Goal: Task Accomplishment & Management: Use online tool/utility

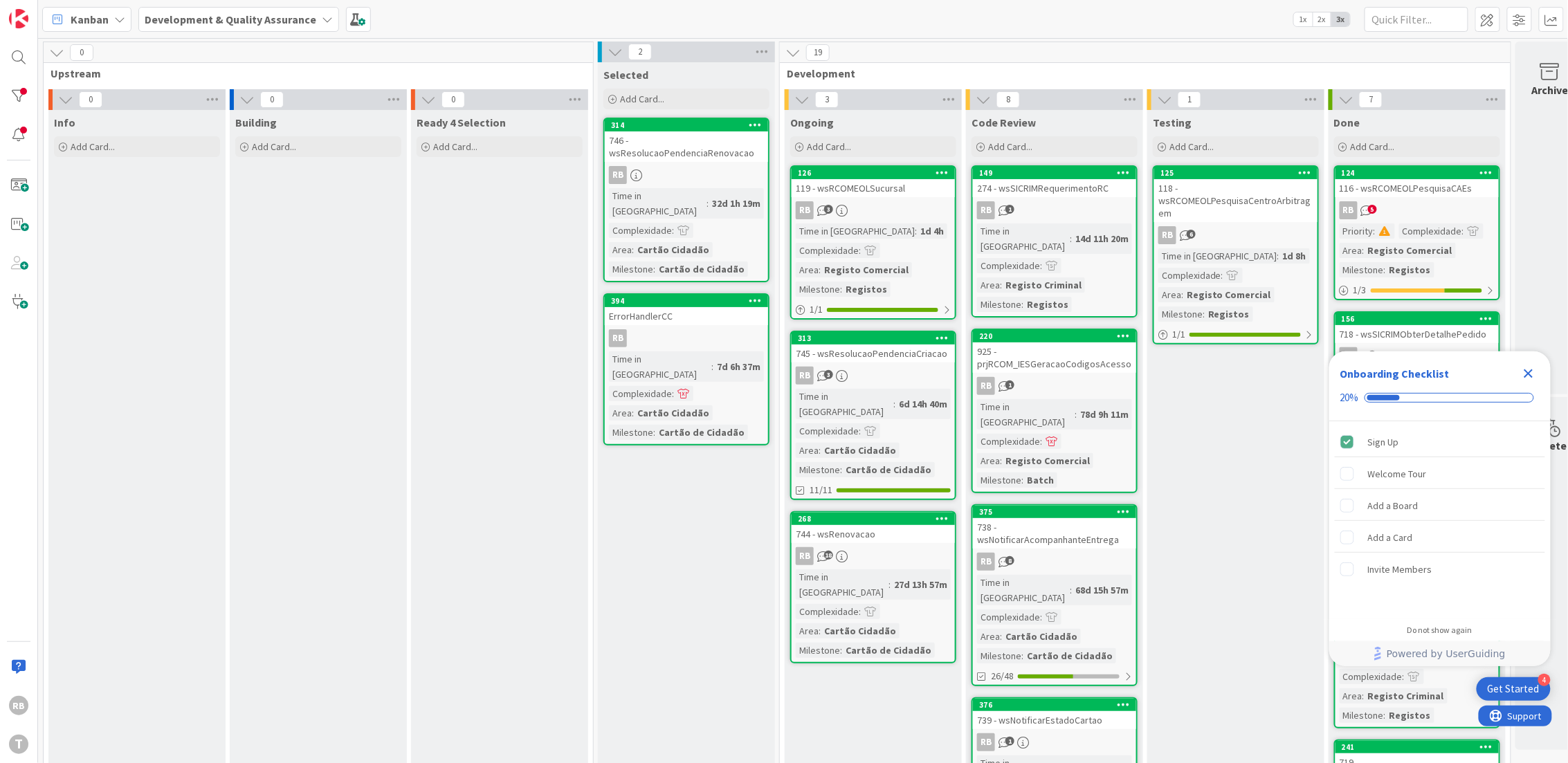
click at [913, 363] on link "313 745 - wsResolucaoPendenciaCriacao RB 3 Time in [GEOGRAPHIC_DATA] : 6d 14h 4…" at bounding box center [873, 415] width 166 height 169
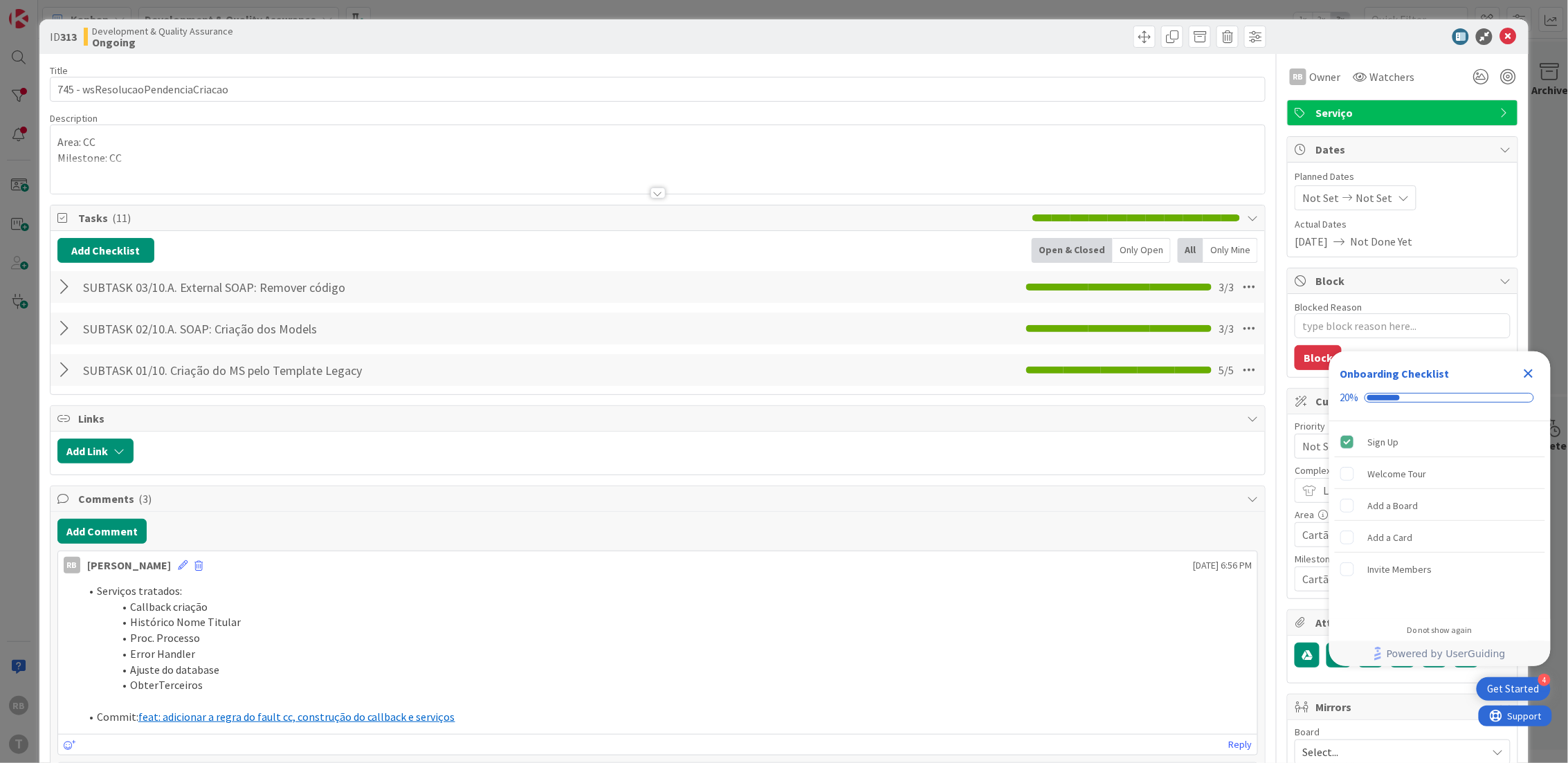
type textarea "x"
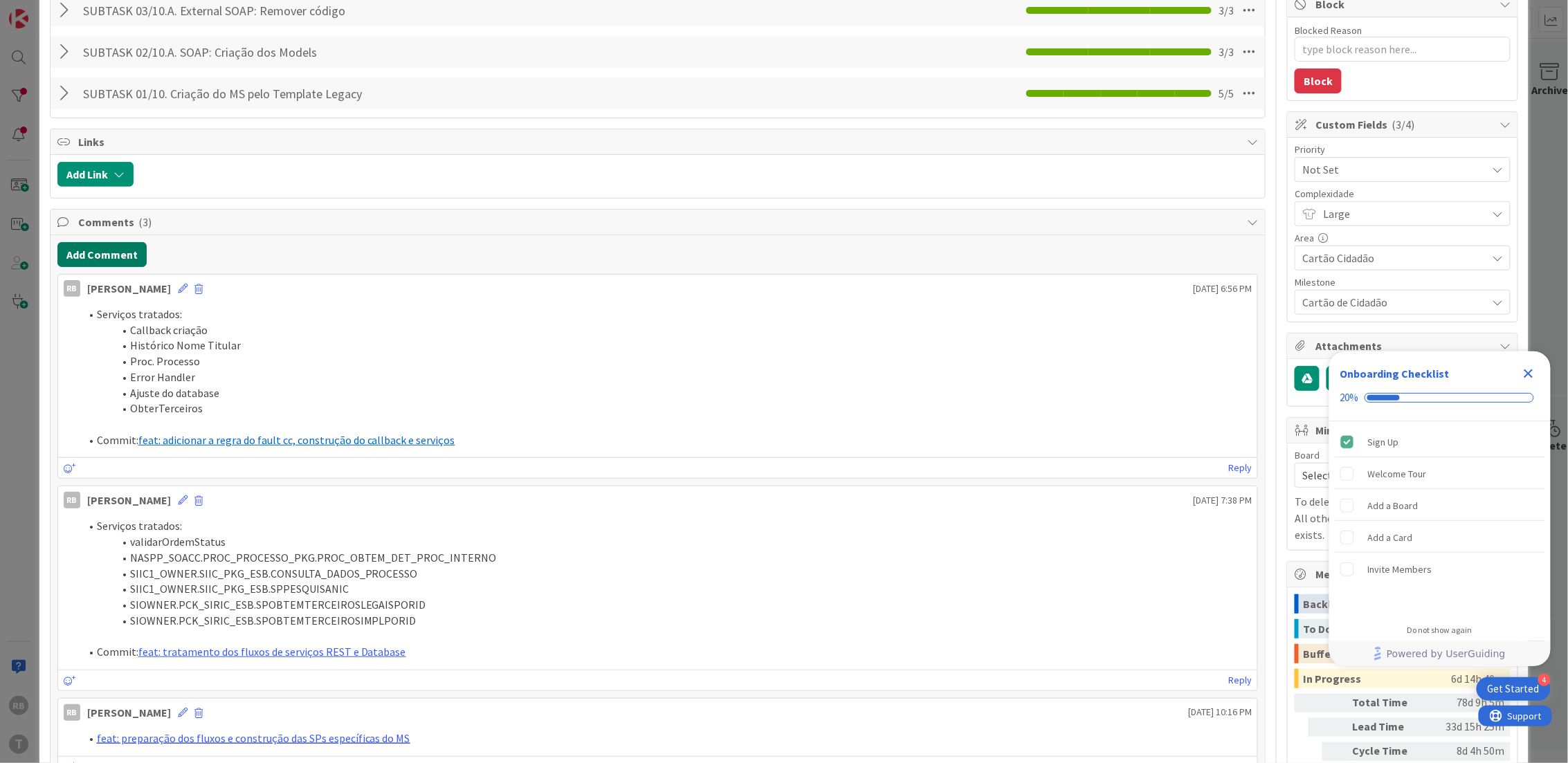
click at [85, 253] on button "Add Comment" at bounding box center [101, 254] width 90 height 25
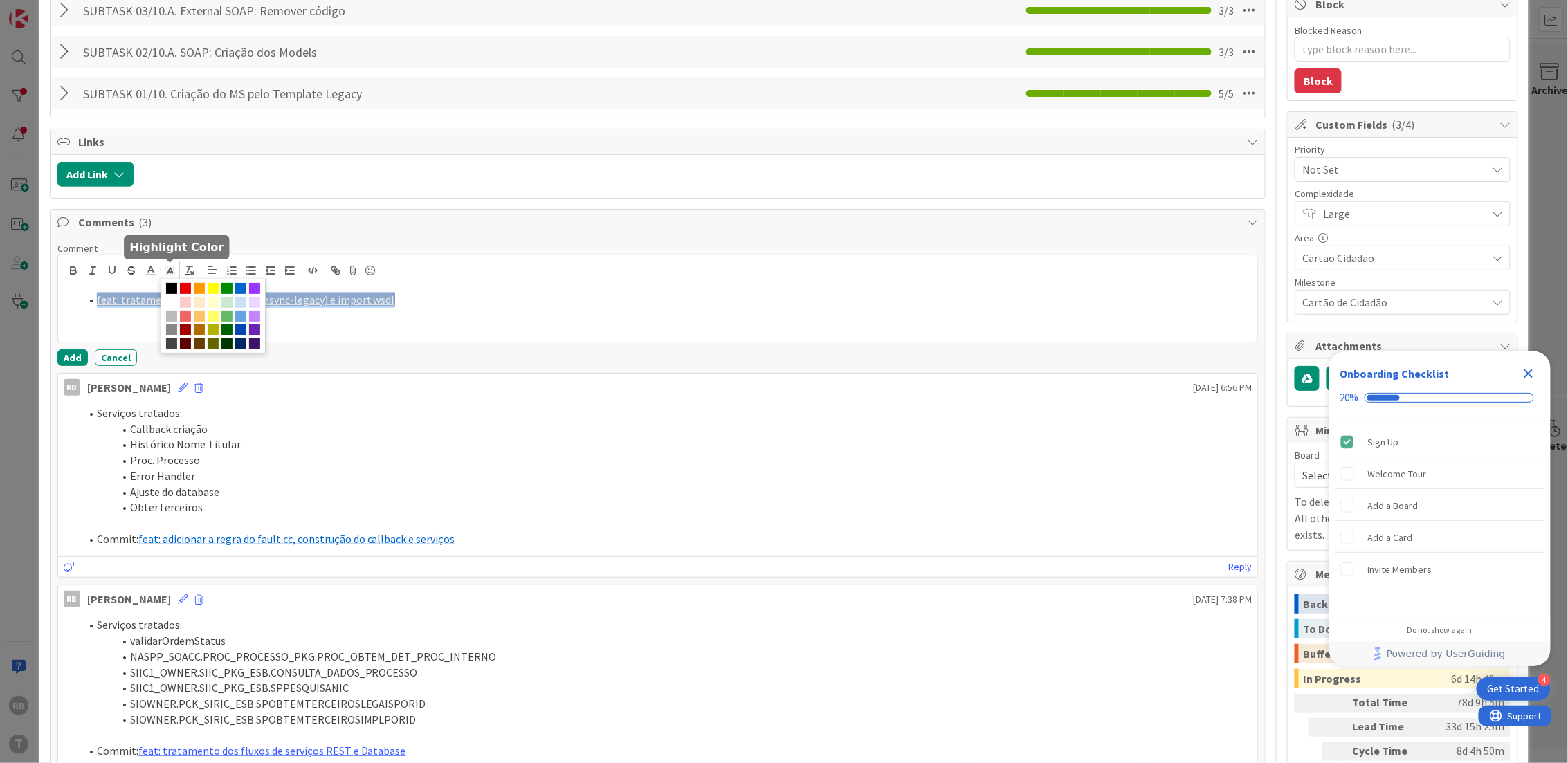
click at [167, 271] on icon at bounding box center [170, 270] width 13 height 13
drag, startPoint x: 184, startPoint y: 304, endPoint x: 179, endPoint y: 298, distance: 7.8
click at [177, 304] on span at bounding box center [171, 302] width 11 height 11
click at [152, 269] on icon at bounding box center [151, 270] width 13 height 13
click at [220, 286] on span at bounding box center [220, 288] width 11 height 11
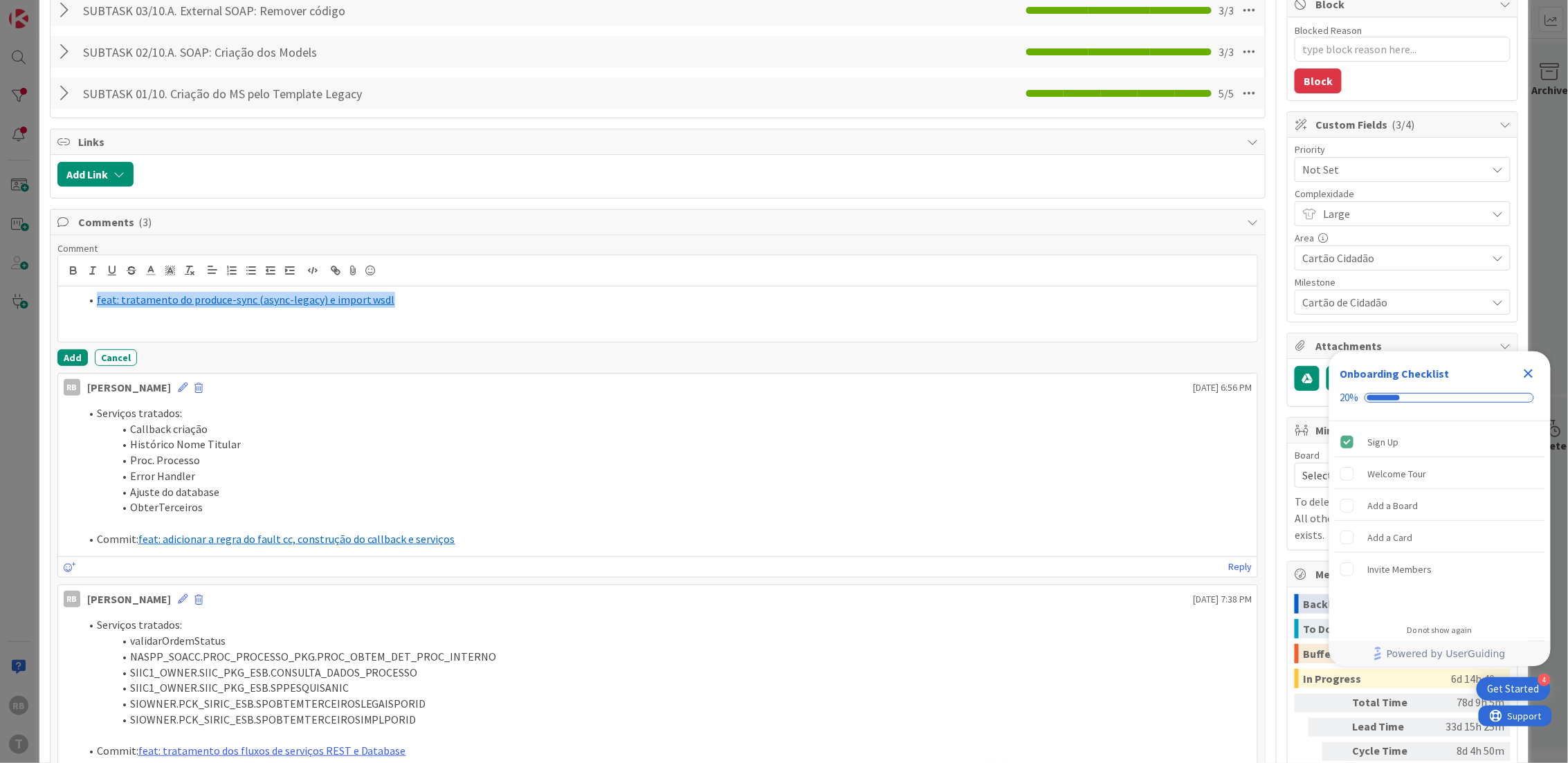
click at [283, 322] on div "feat: tratamento do produce-sync (async-legacy) e import wsdl" at bounding box center [658, 314] width 1200 height 55
click at [93, 297] on li "feat: tratamento do produce-sync (async-legacy) e import wsdl" at bounding box center [667, 300] width 1173 height 16
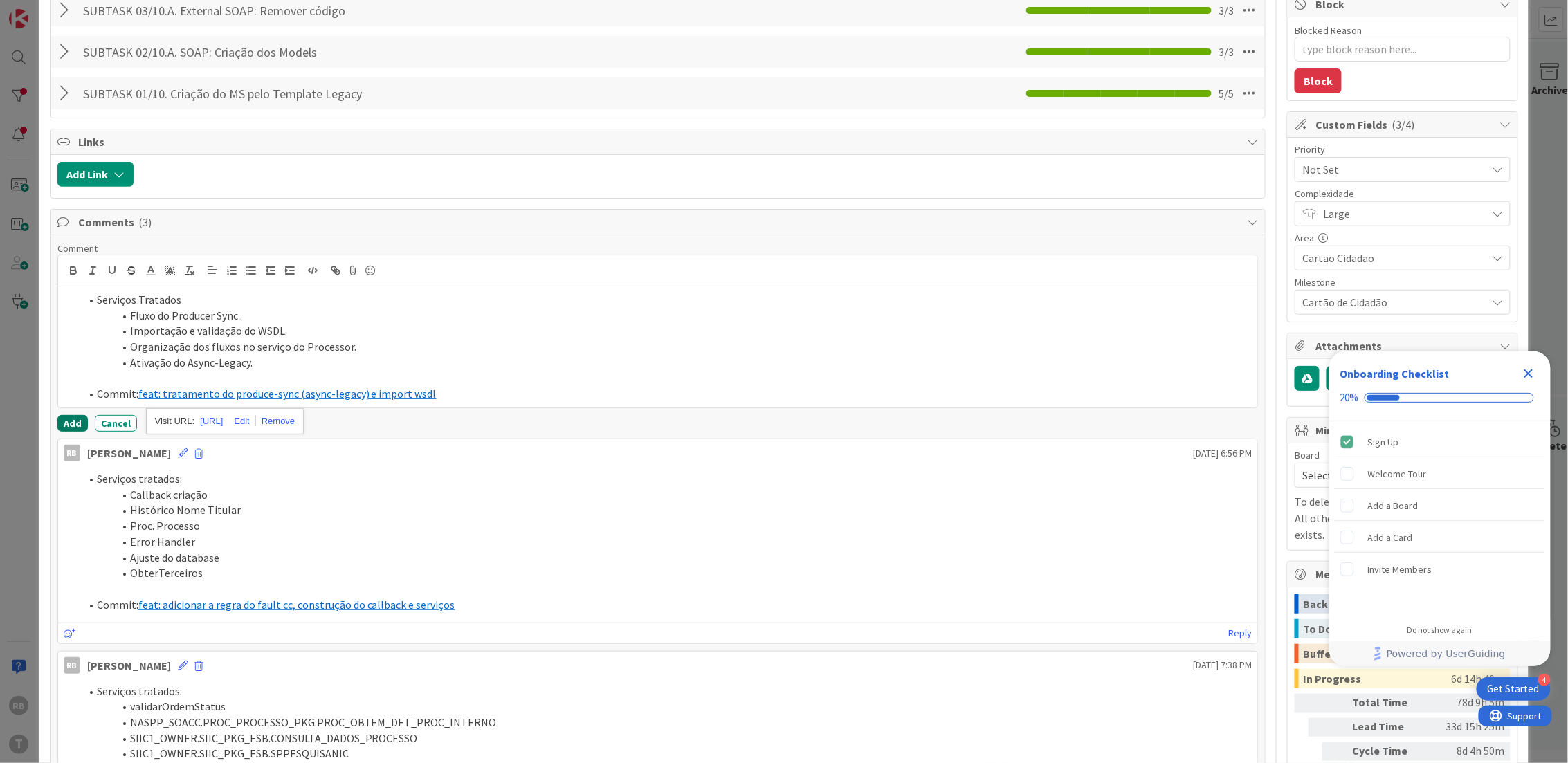
click at [69, 420] on button "Add" at bounding box center [72, 423] width 30 height 17
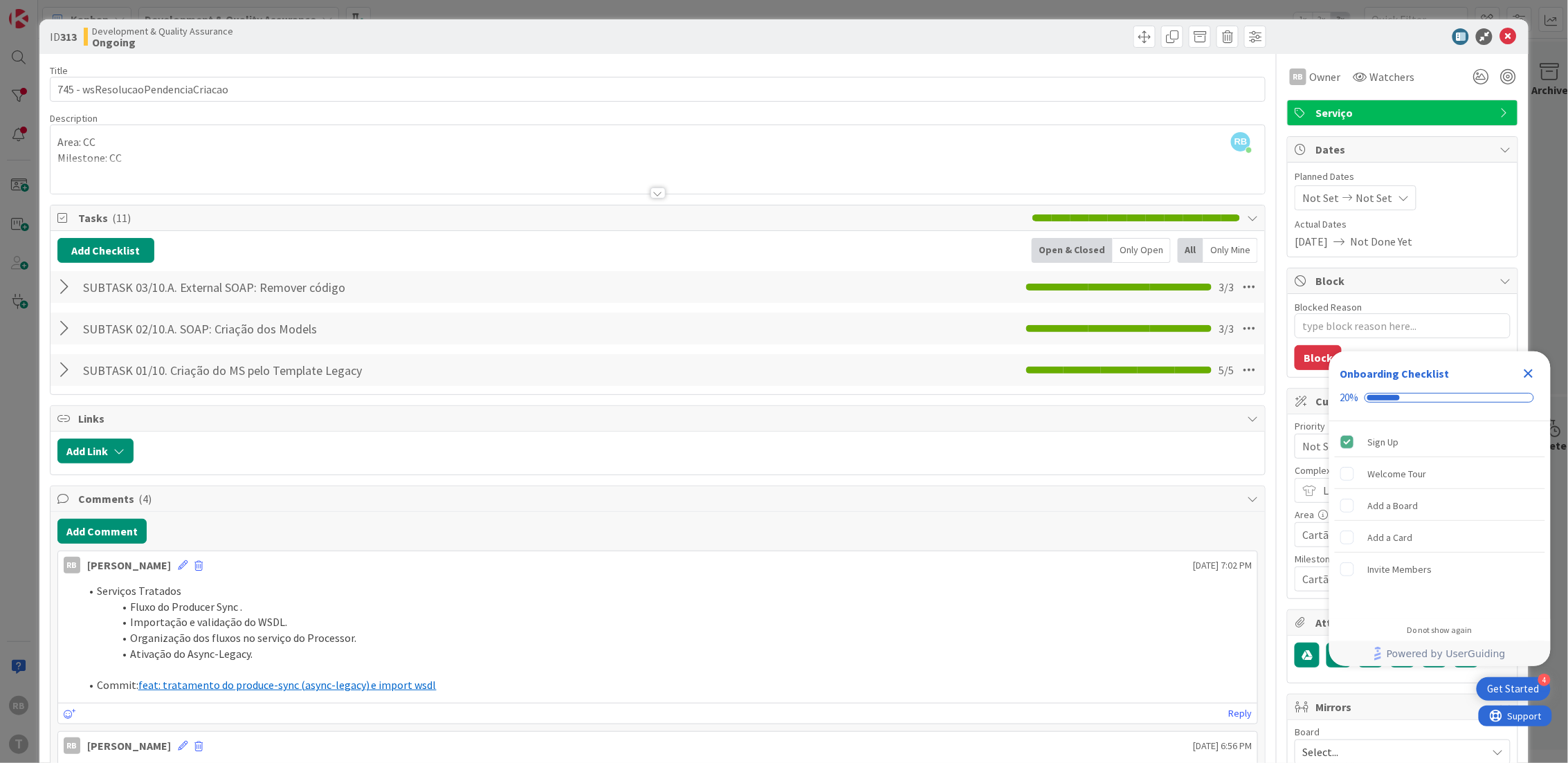
click at [1528, 375] on icon "Close Checklist" at bounding box center [1529, 374] width 9 height 9
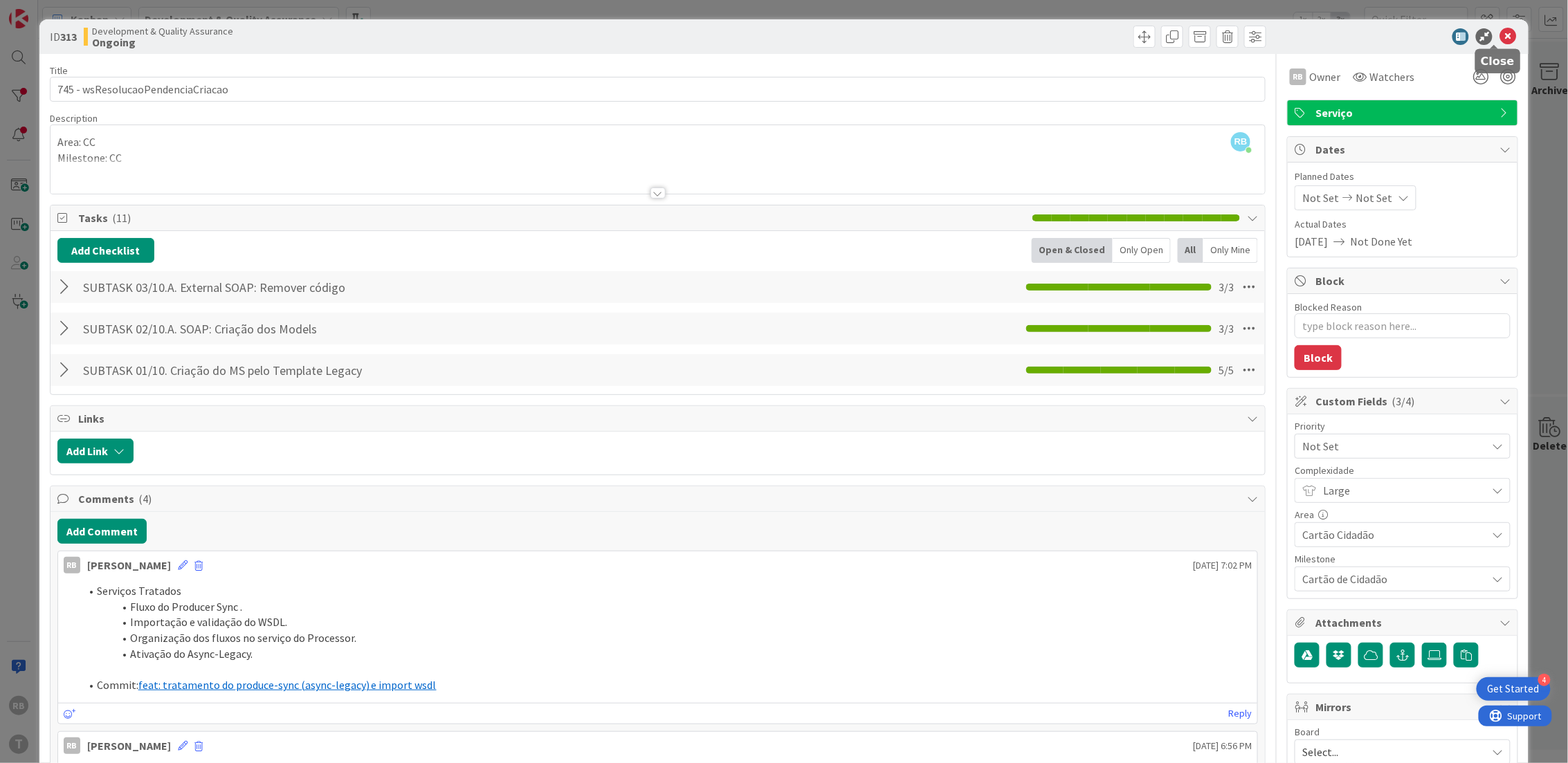
click at [1499, 38] on icon at bounding box center [1507, 36] width 17 height 17
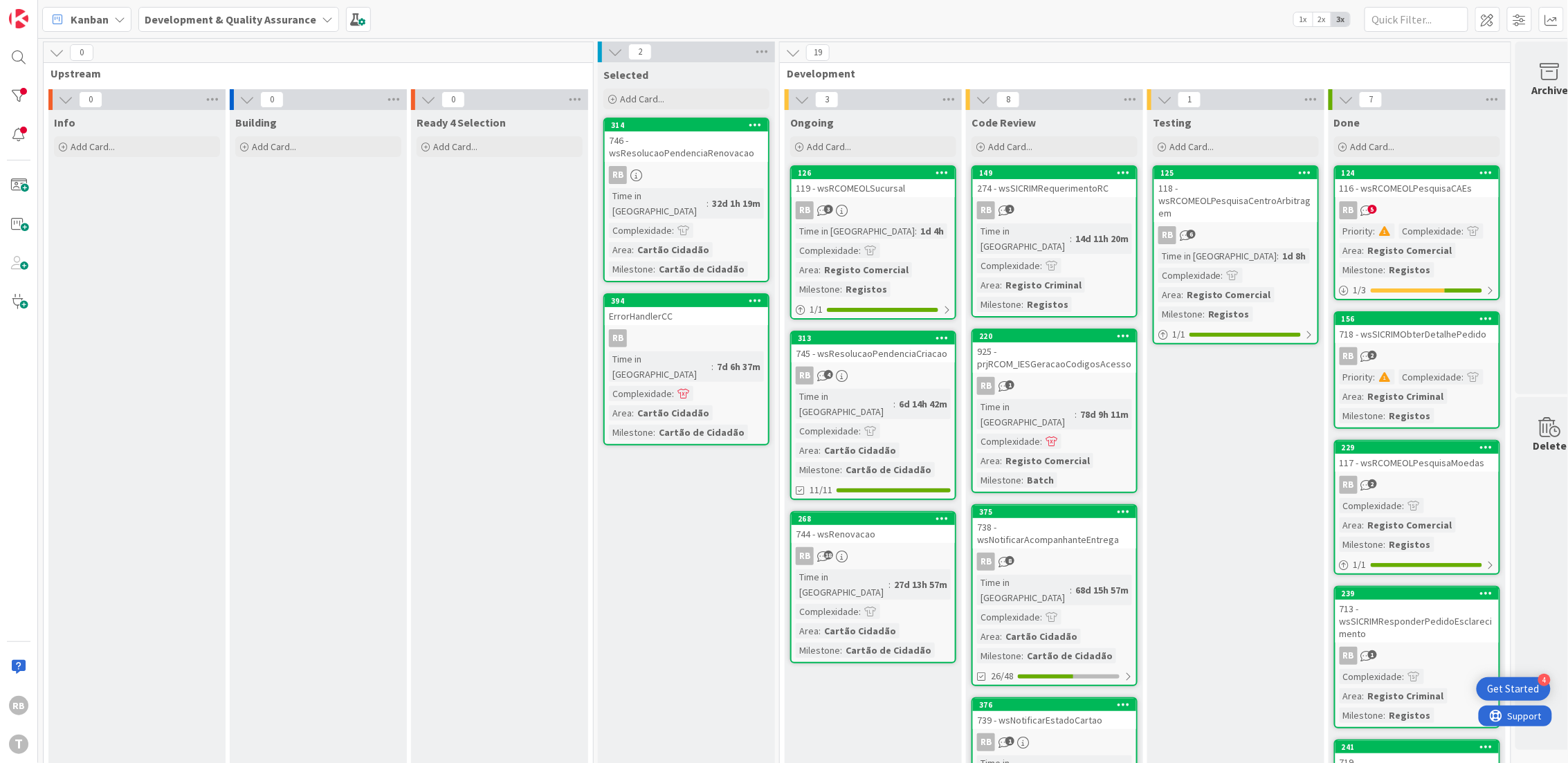
click at [895, 216] on div "RB 3" at bounding box center [874, 210] width 163 height 18
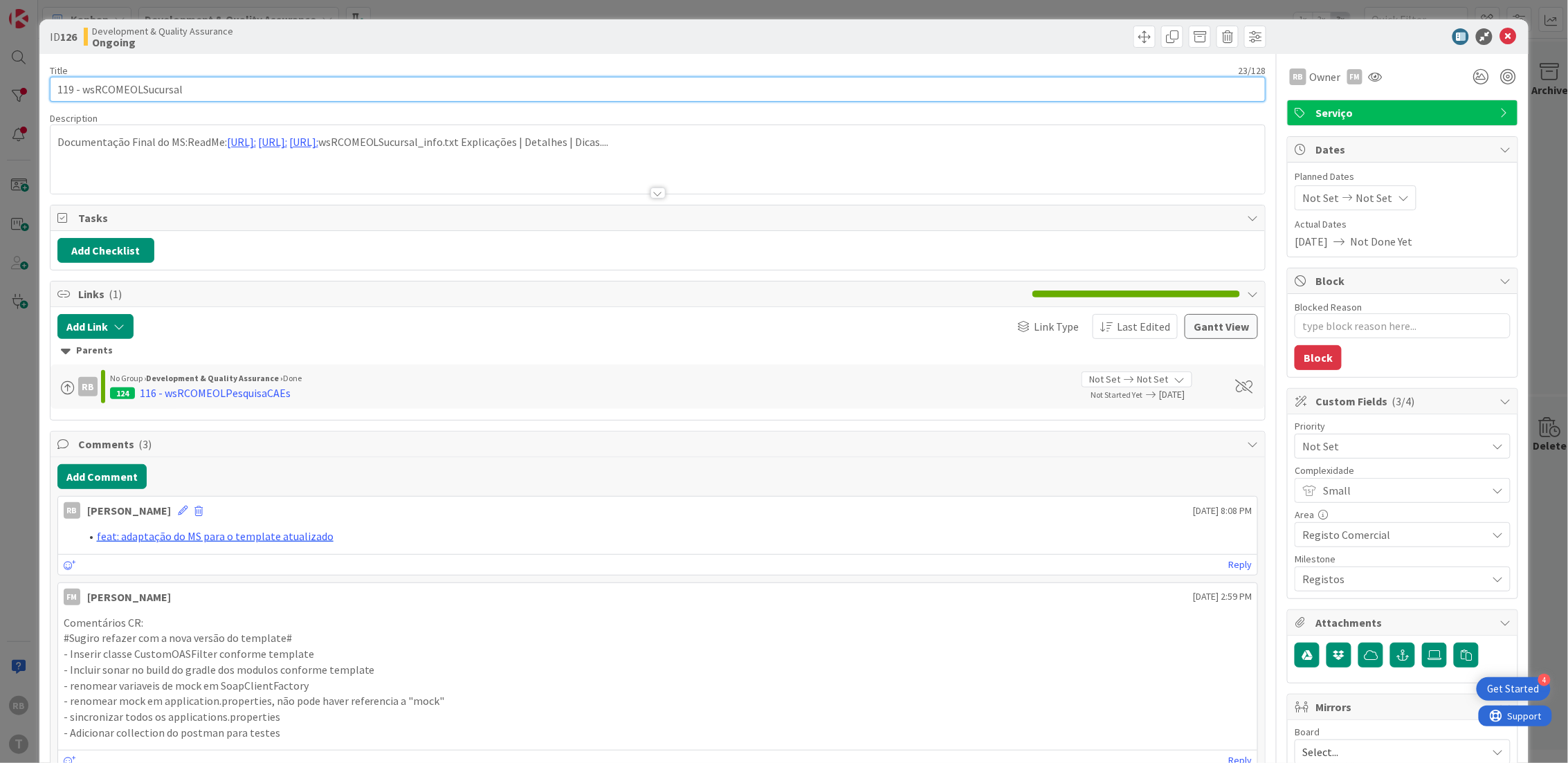
click at [116, 81] on input "119 - wsRCOMEOLSucursal" at bounding box center [658, 88] width 1217 height 25
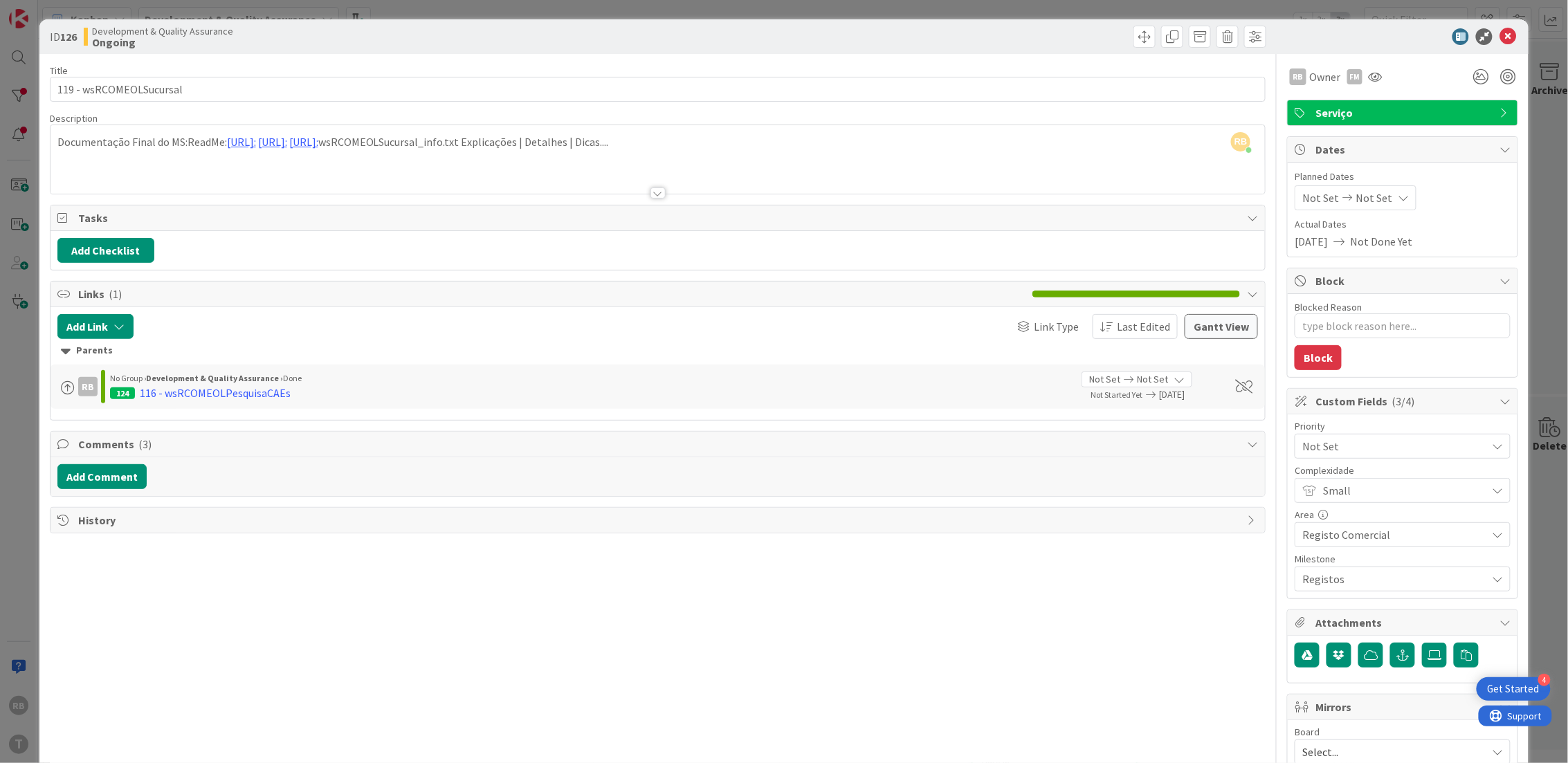
type textarea "x"
